Goal: Task Accomplishment & Management: Use online tool/utility

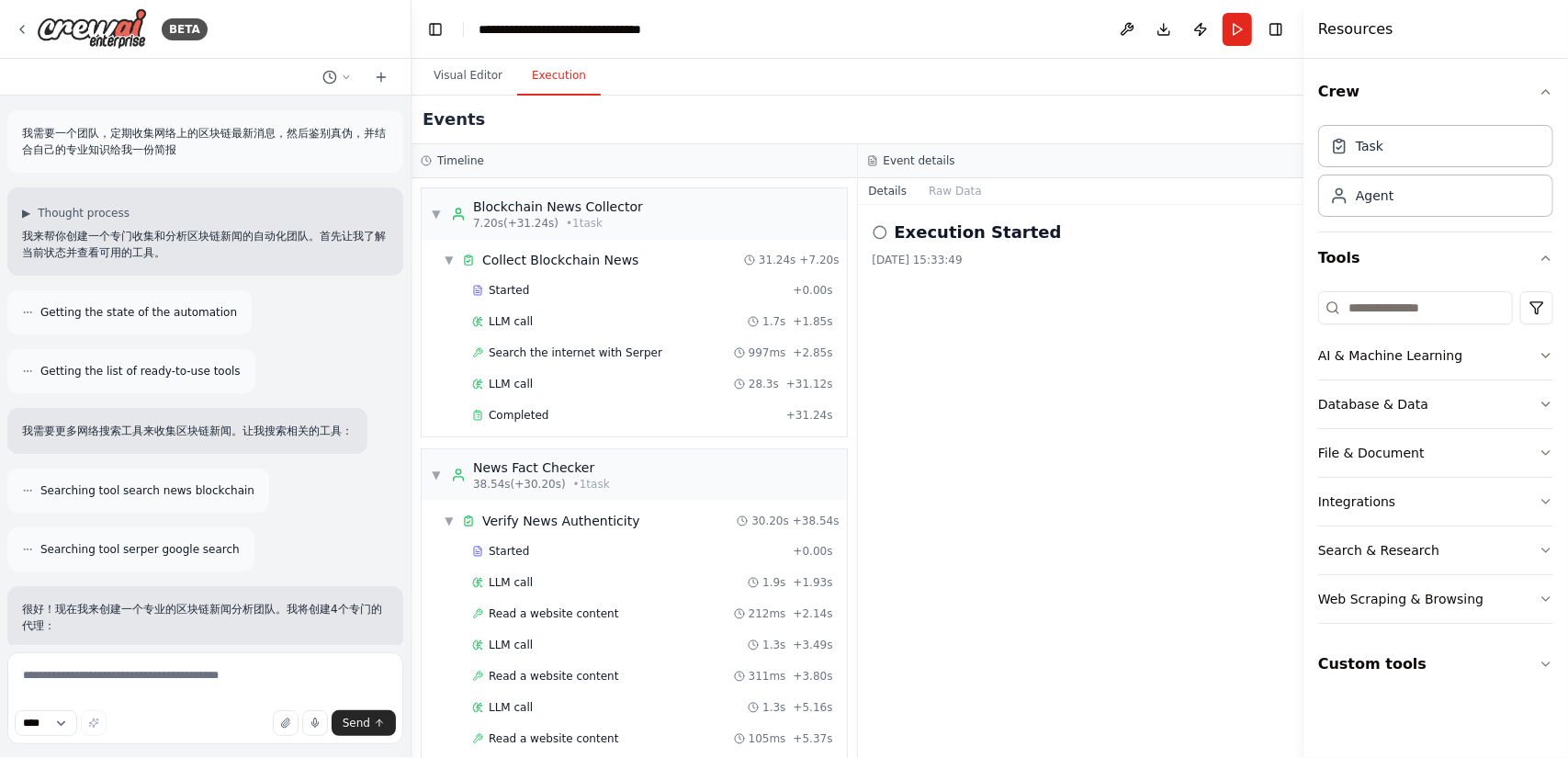
scroll to position [1446, 0]
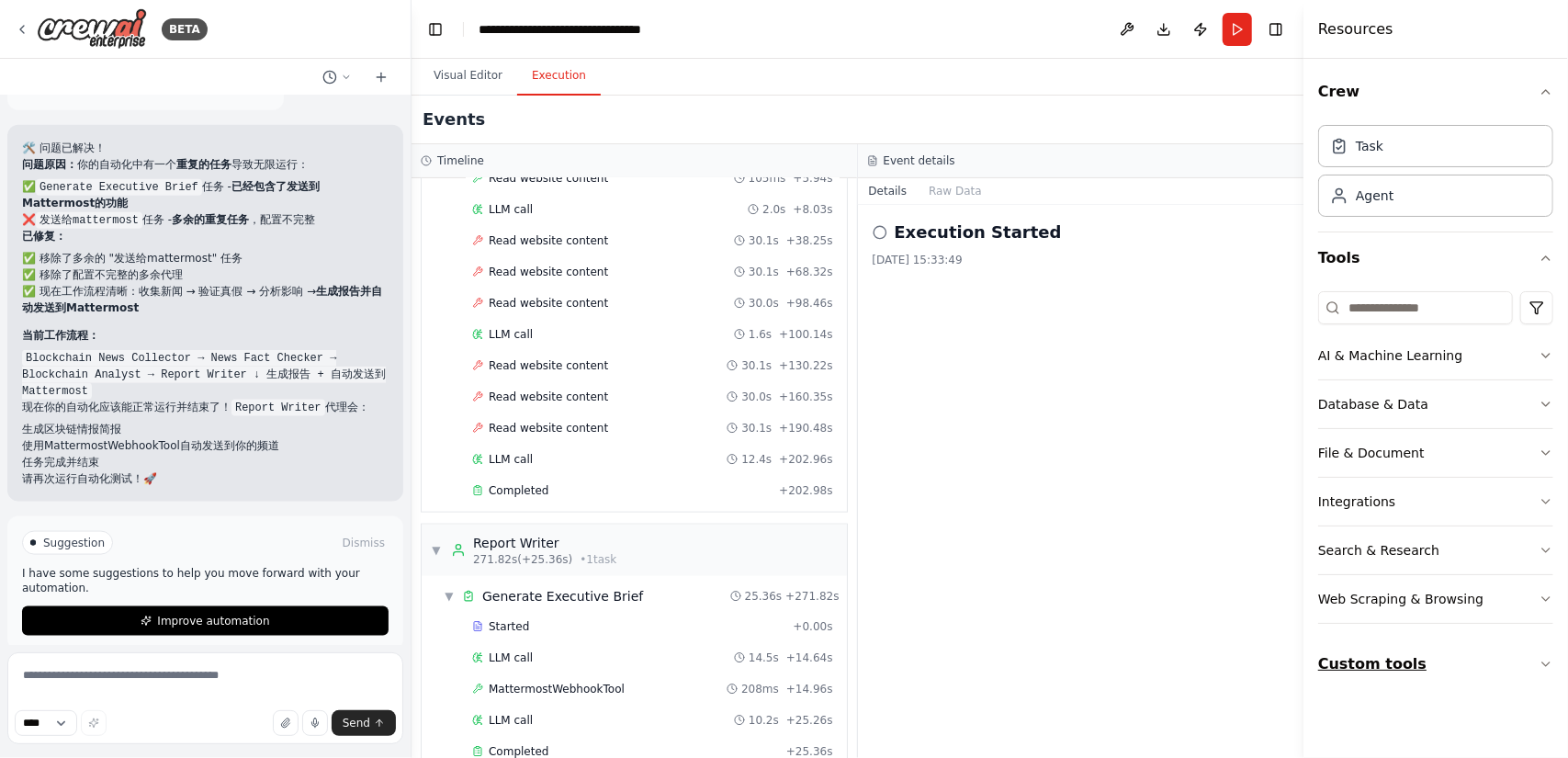
click at [1372, 648] on button "Custom tools" at bounding box center [1435, 664] width 235 height 52
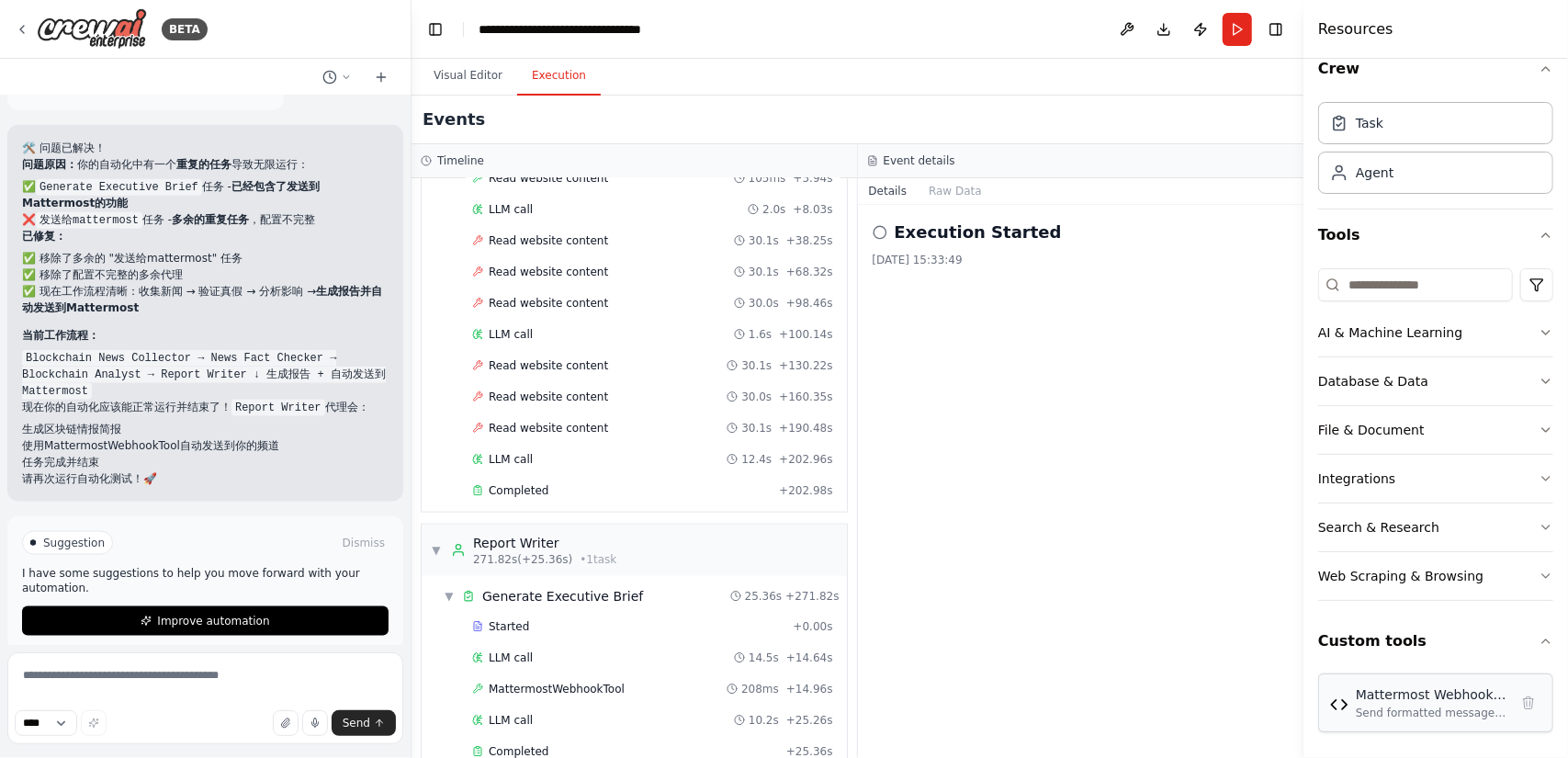
click at [1423, 708] on div "Send formatted messages to a Mattermost channel via webhook with support for ma…" at bounding box center [1431, 713] width 153 height 15
click at [478, 68] on button "Visual Editor" at bounding box center [468, 76] width 99 height 39
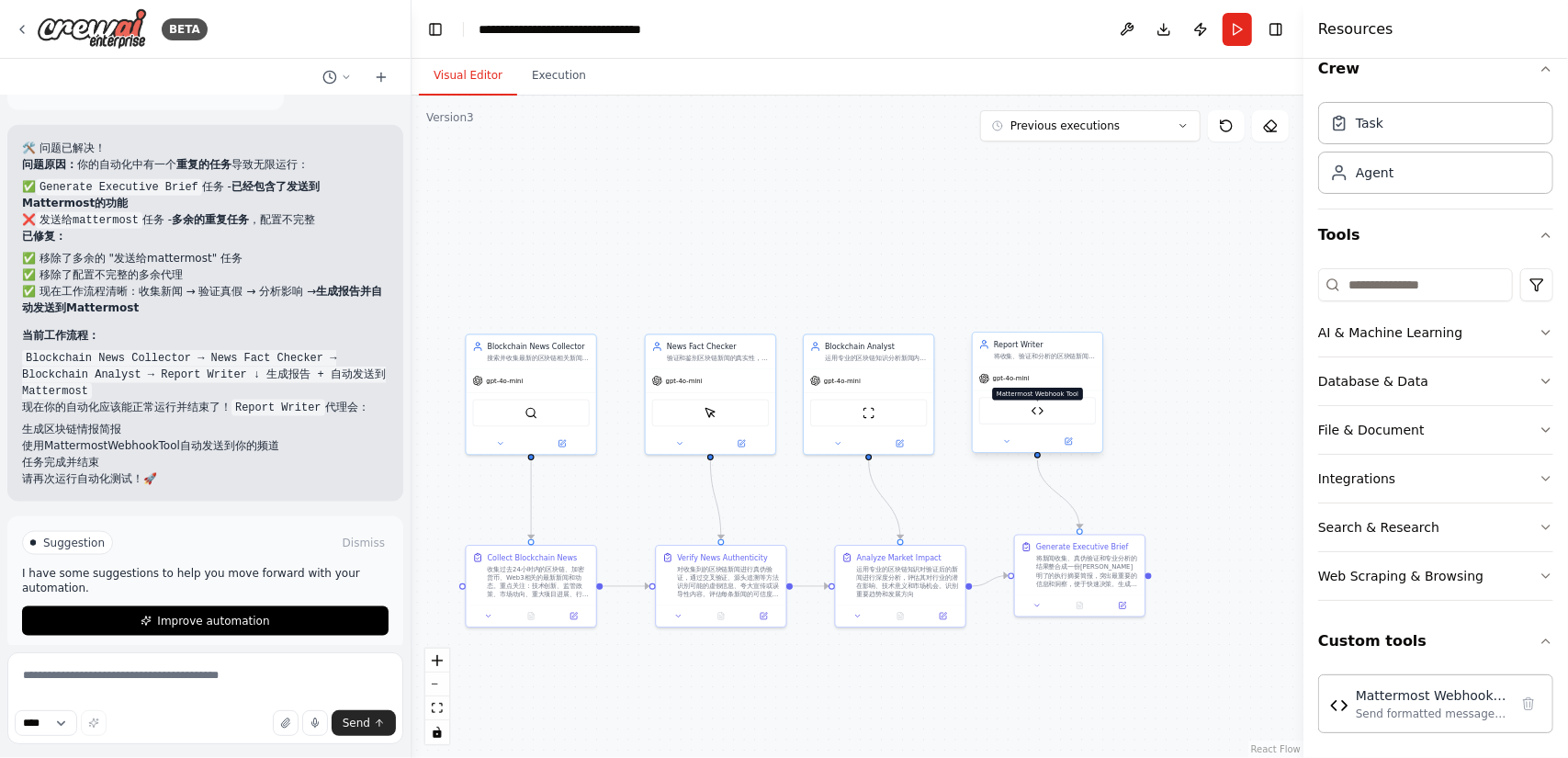
click at [1042, 411] on img at bounding box center [1038, 410] width 13 height 13
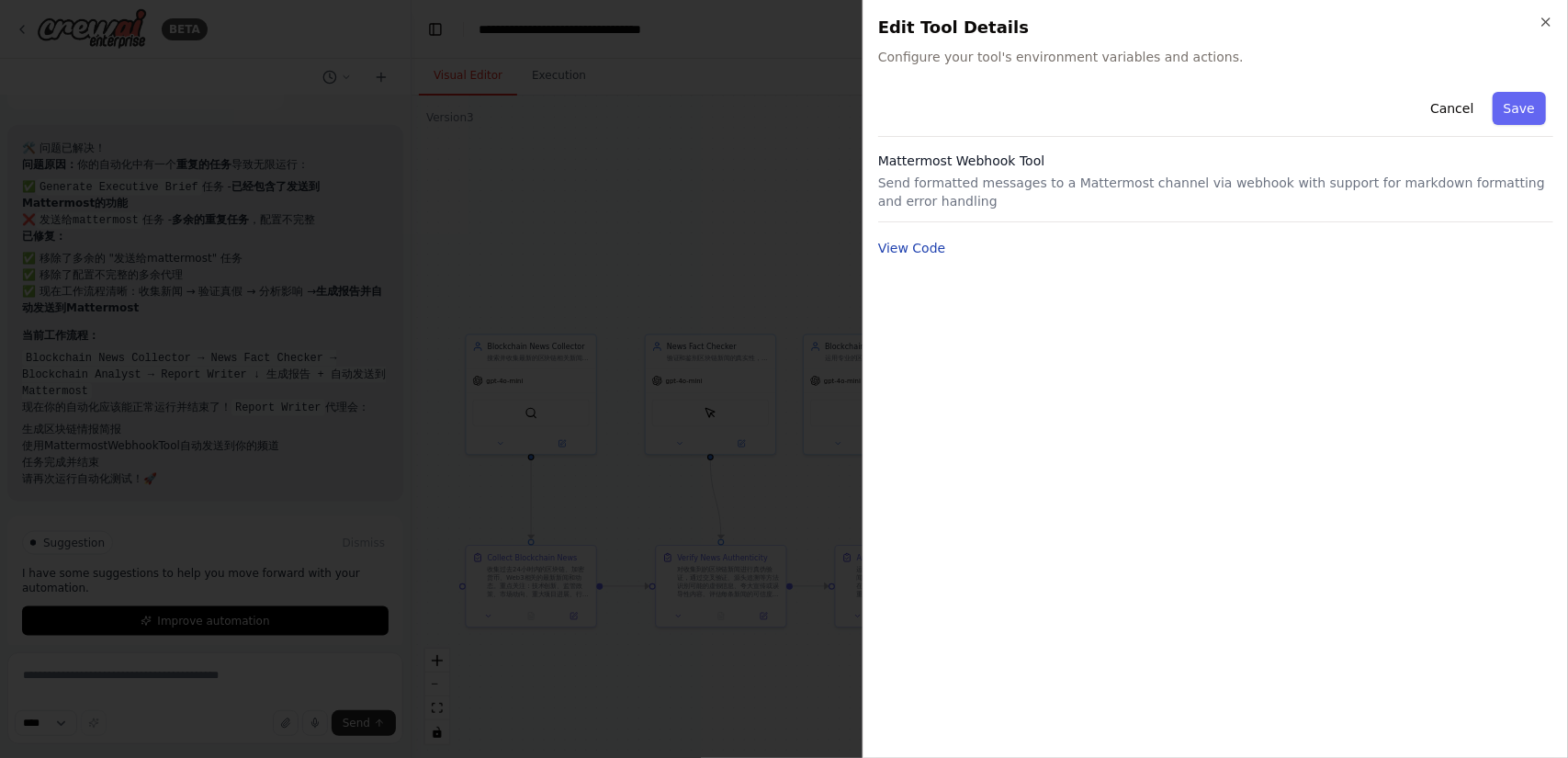
click at [920, 244] on button "View Code" at bounding box center [912, 248] width 68 height 18
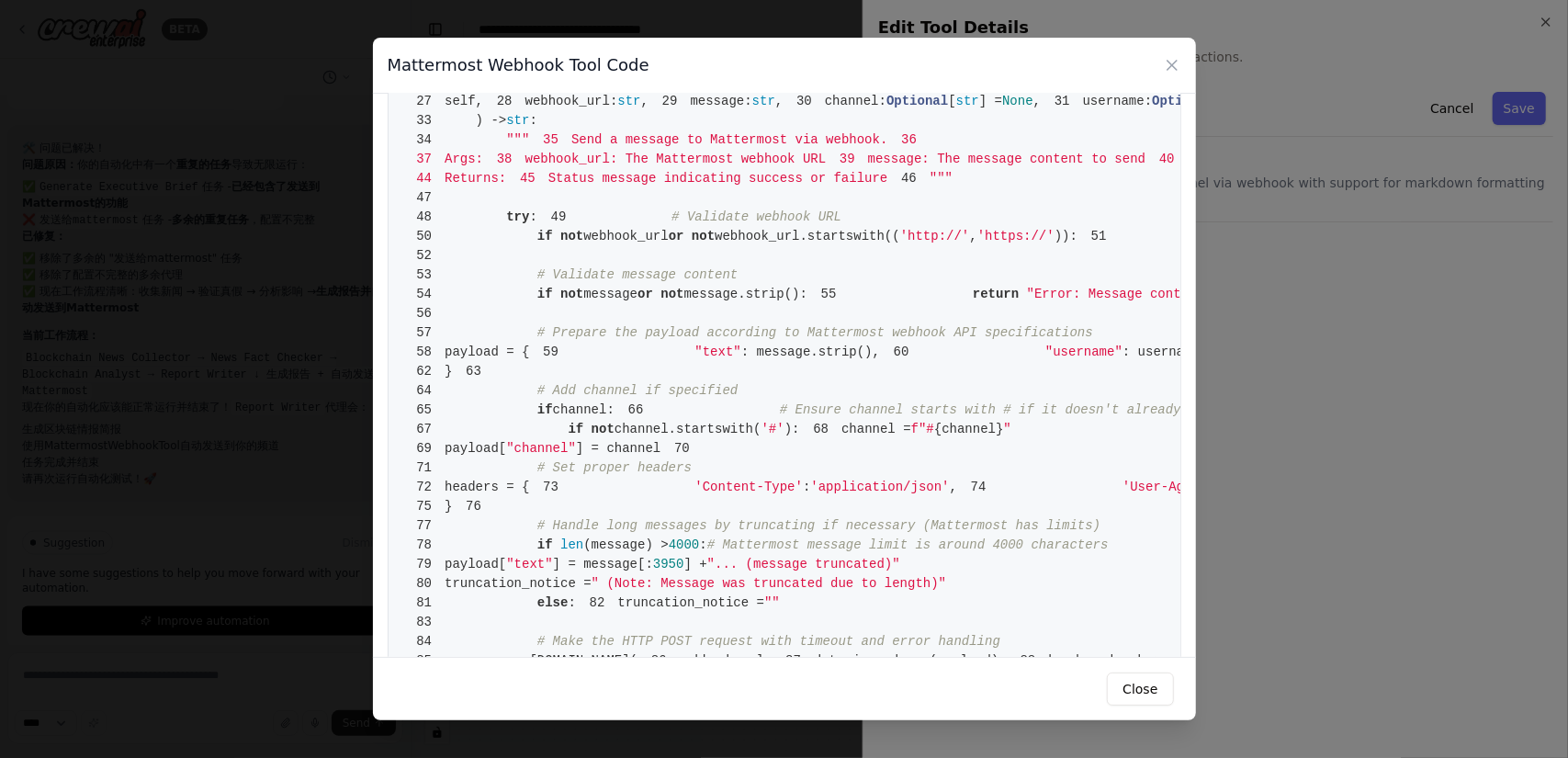
scroll to position [0, 0]
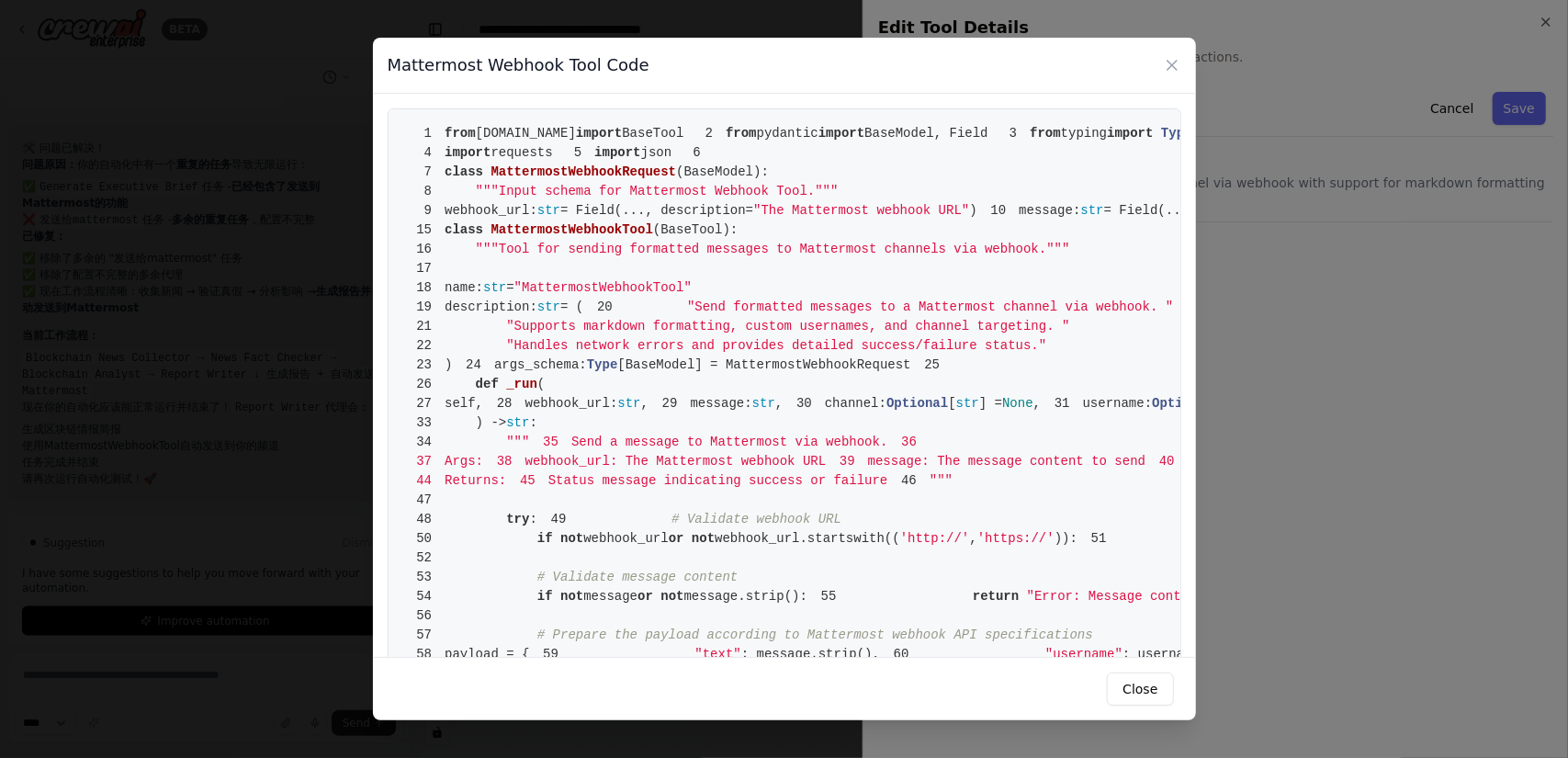
click at [465, 130] on span "from" at bounding box center [460, 133] width 31 height 15
drag, startPoint x: 443, startPoint y: 130, endPoint x: 462, endPoint y: 142, distance: 22.5
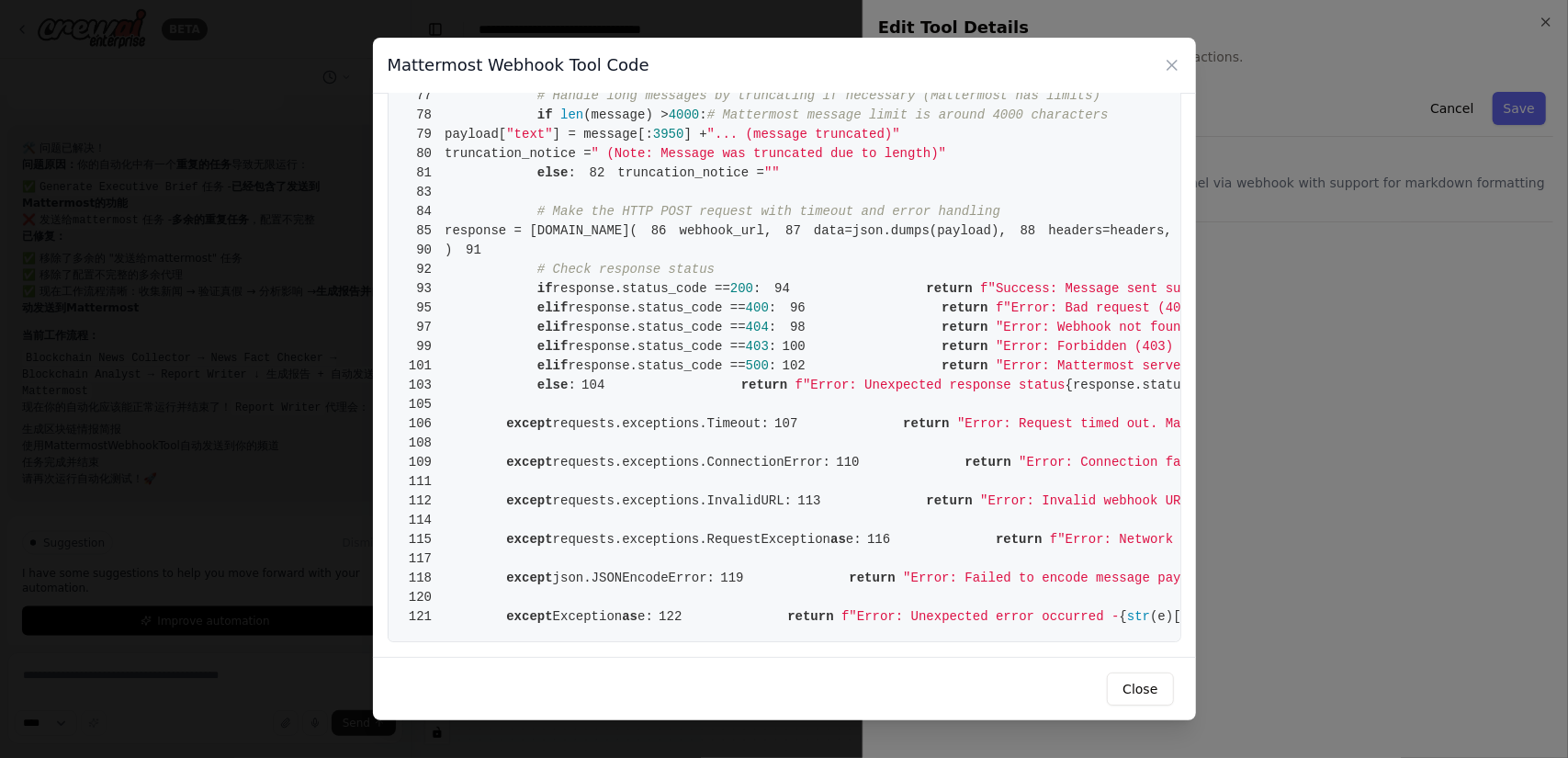
scroll to position [1865, 0]
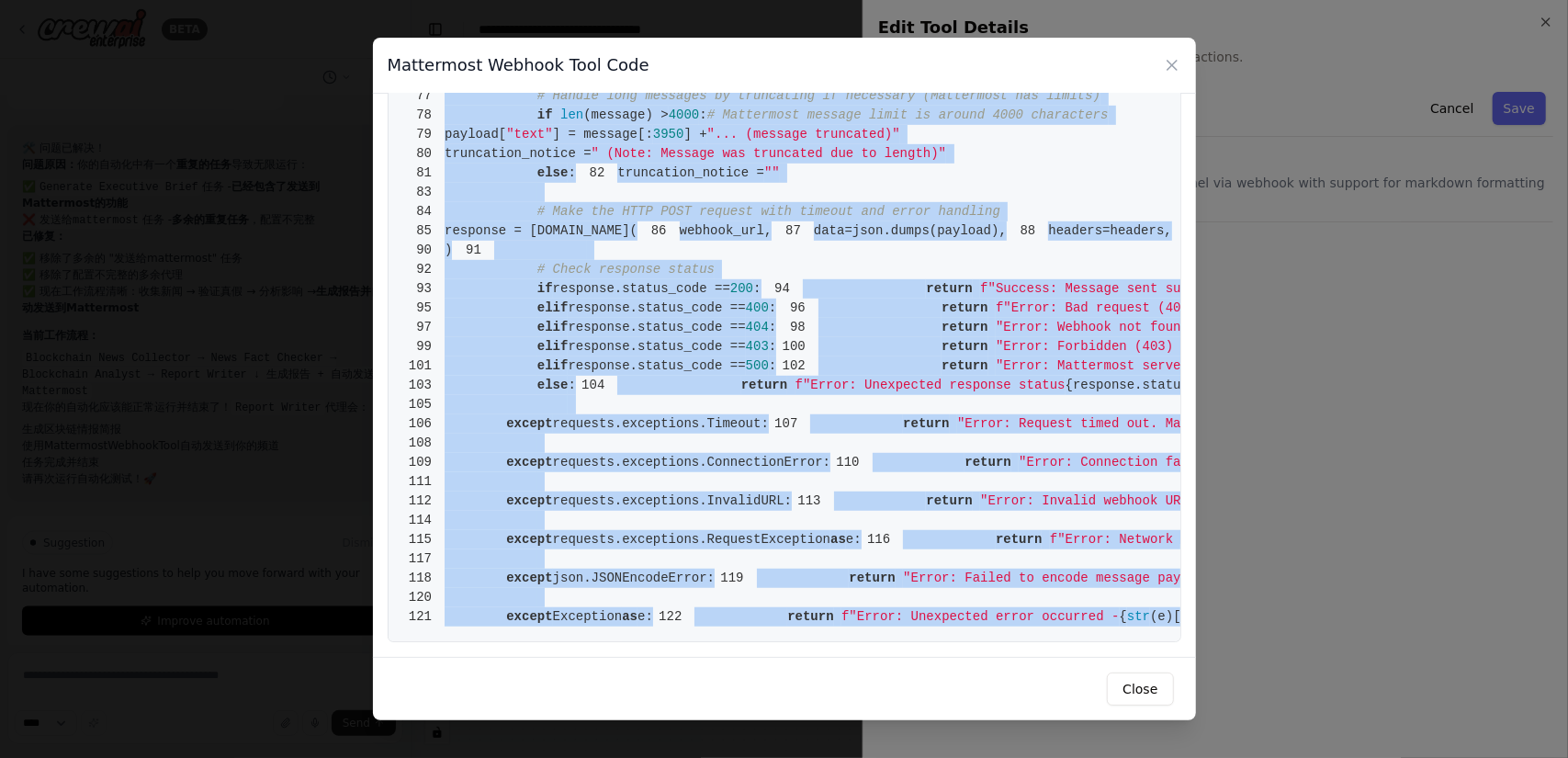
drag, startPoint x: 447, startPoint y: 134, endPoint x: 985, endPoint y: 609, distance: 717.7
click at [985, 609] on pre "1 from [DOMAIN_NAME] import BaseTool 2 from pydantic import BaseModel, Field 3 …" at bounding box center [784, 9] width 793 height 1267
copy code "from [DOMAIN_NAME] import BaseTool 2 from pydantic import BaseModel, Field 3 fr…"
click at [897, 218] on span "# Make the HTTP POST request with timeout and error handling" at bounding box center [769, 211] width 463 height 15
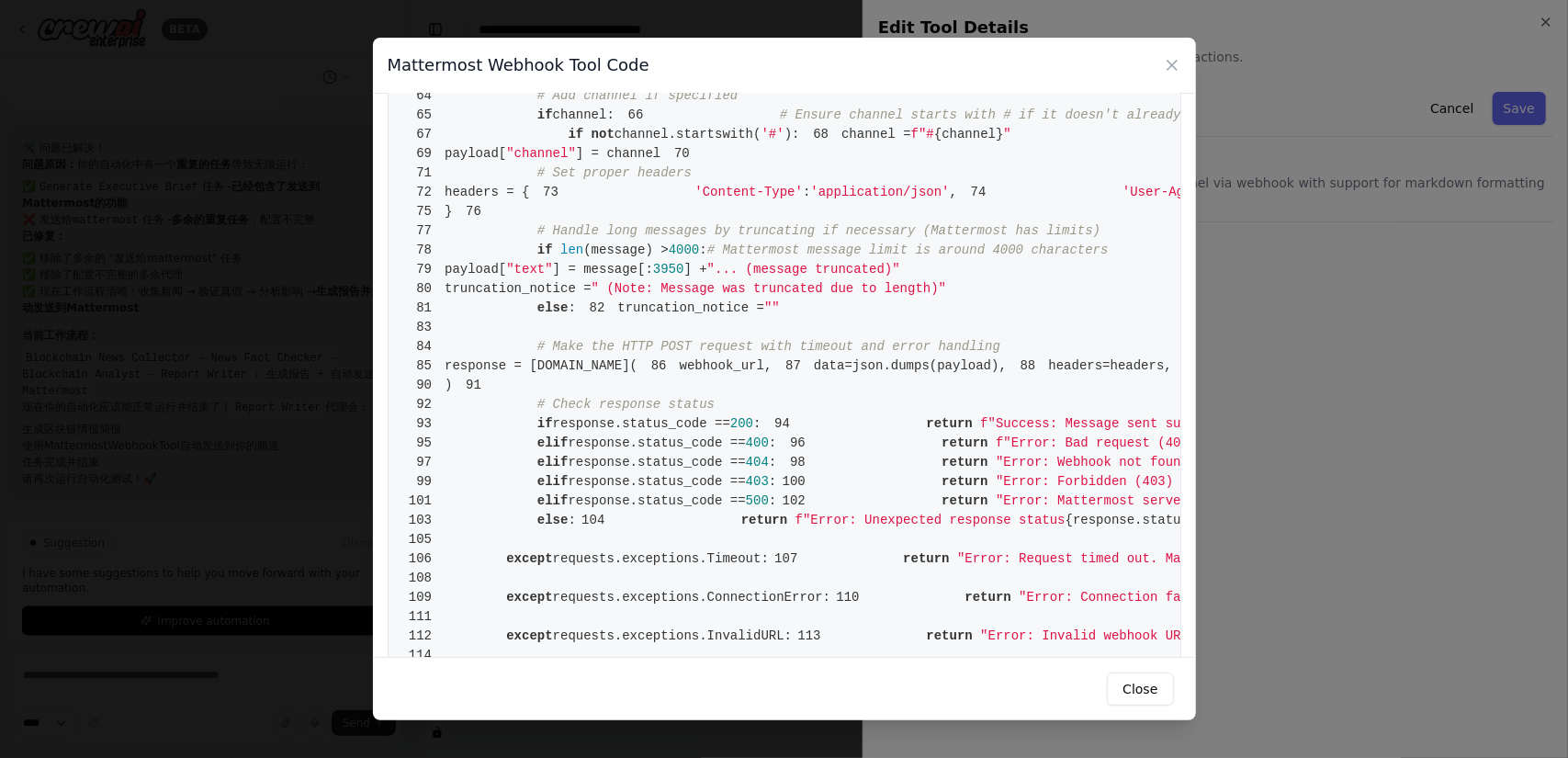
scroll to position [670, 0]
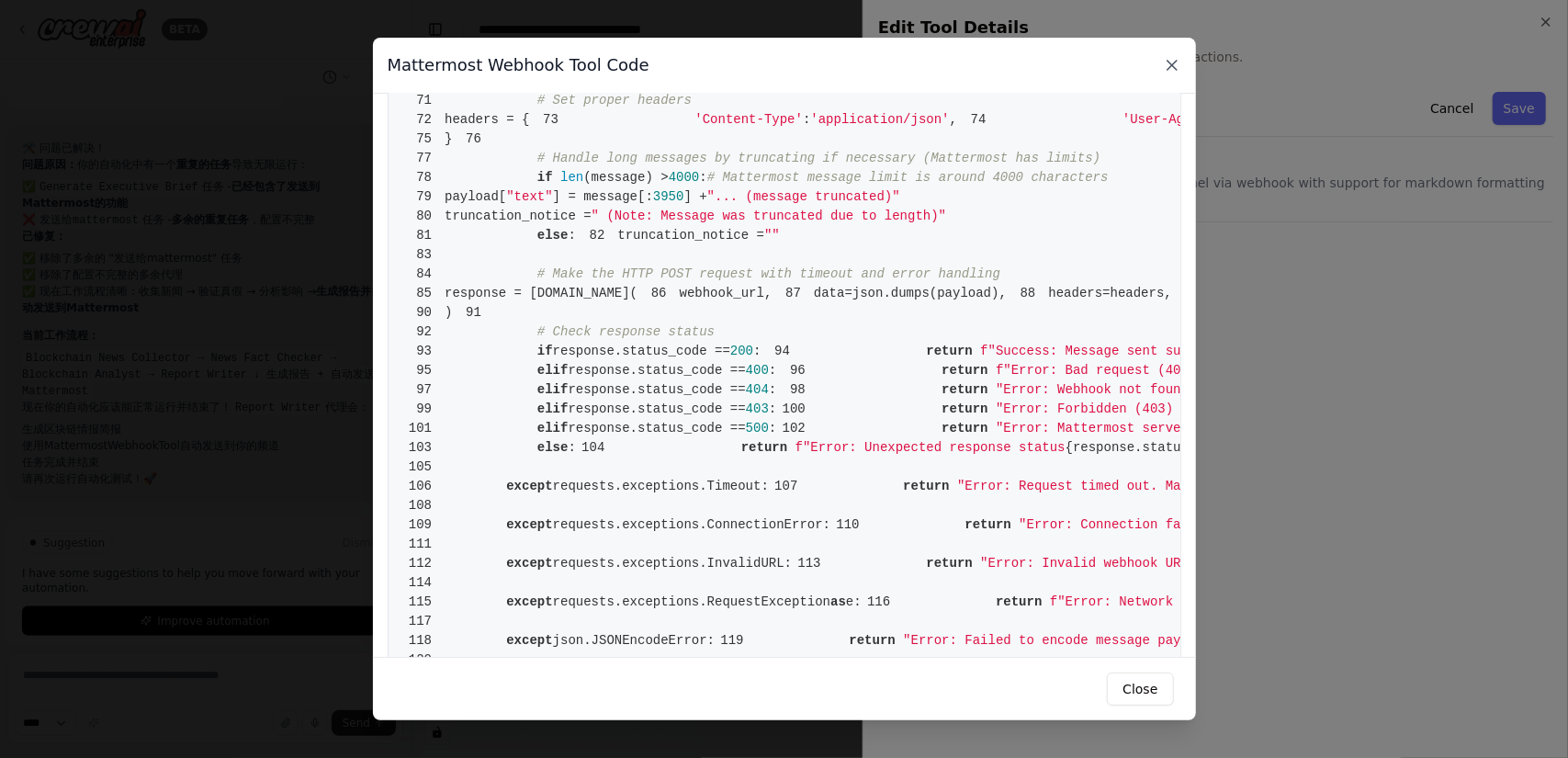
click at [1178, 67] on icon at bounding box center [1172, 65] width 18 height 18
